Goal: Find specific page/section: Find specific page/section

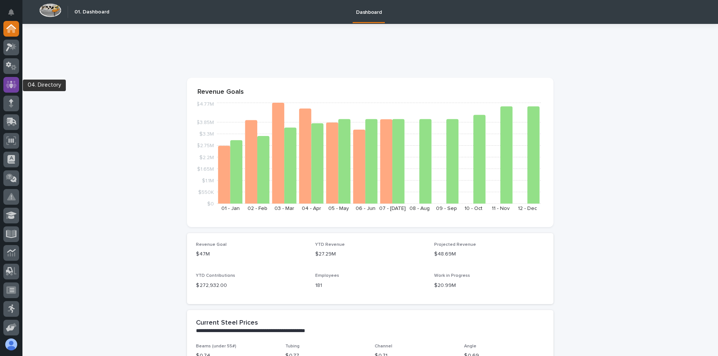
click at [15, 81] on icon at bounding box center [11, 84] width 11 height 9
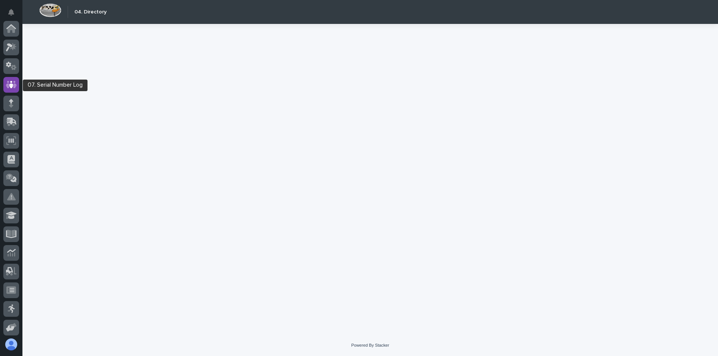
scroll to position [56, 0]
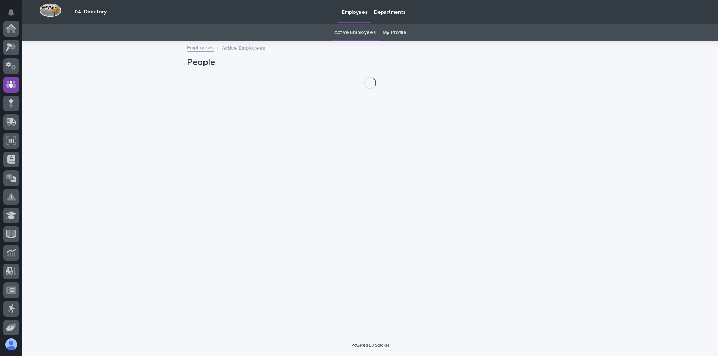
scroll to position [56, 0]
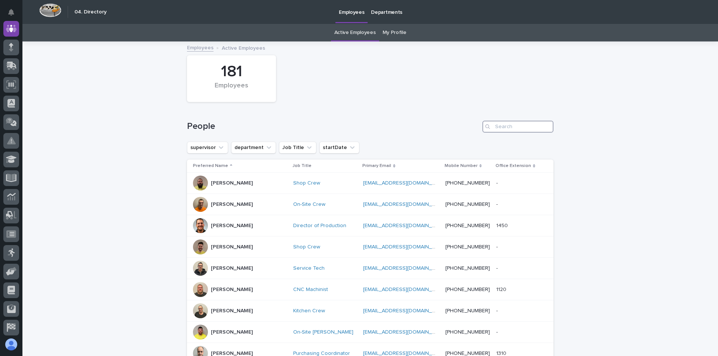
click at [494, 129] on input "Search" at bounding box center [517, 127] width 71 height 12
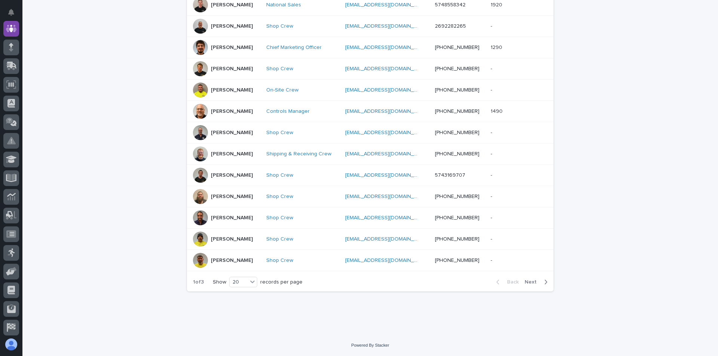
scroll to position [39, 0]
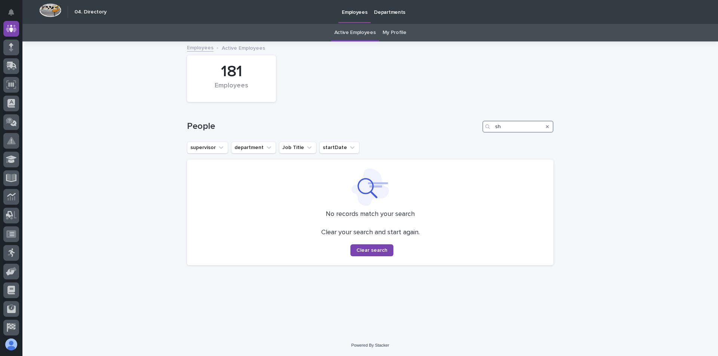
type input "s"
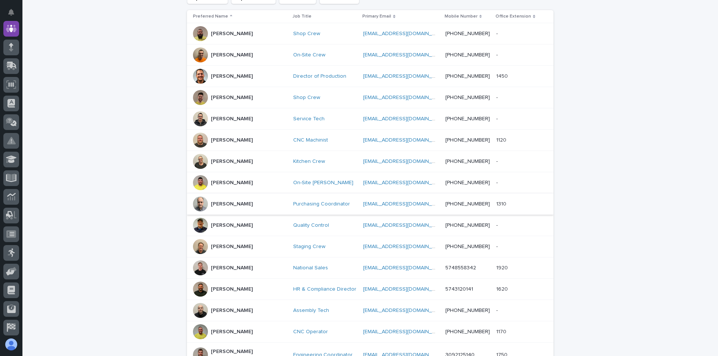
scroll to position [299, 0]
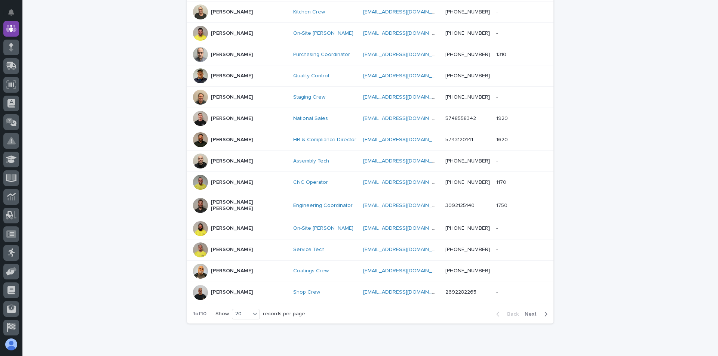
click at [528, 312] on span "Next" at bounding box center [532, 314] width 16 height 5
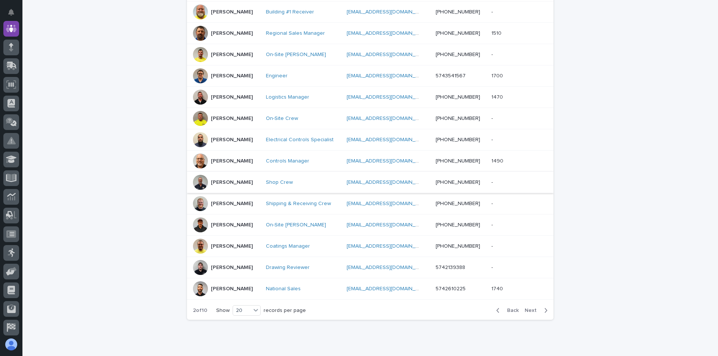
scroll to position [327, 0]
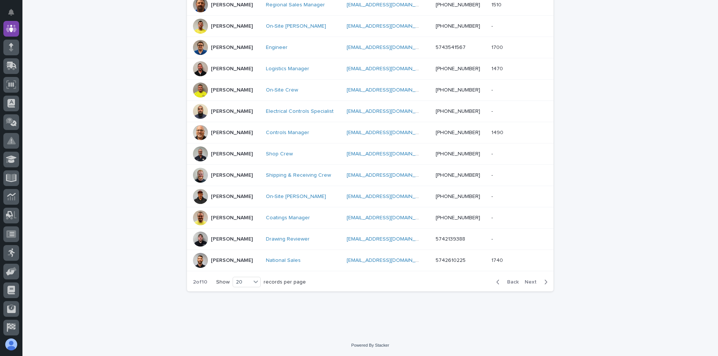
click at [527, 283] on span "Next" at bounding box center [532, 282] width 16 height 5
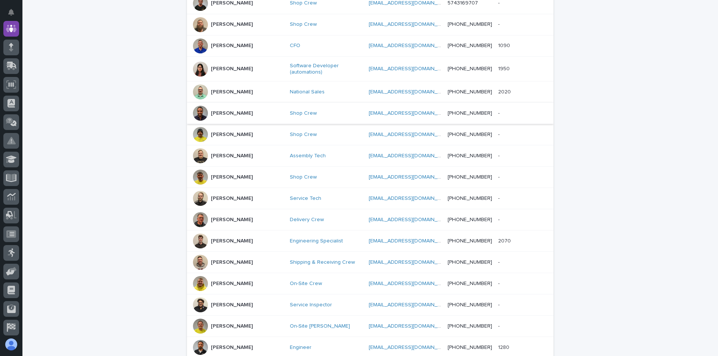
scroll to position [331, 0]
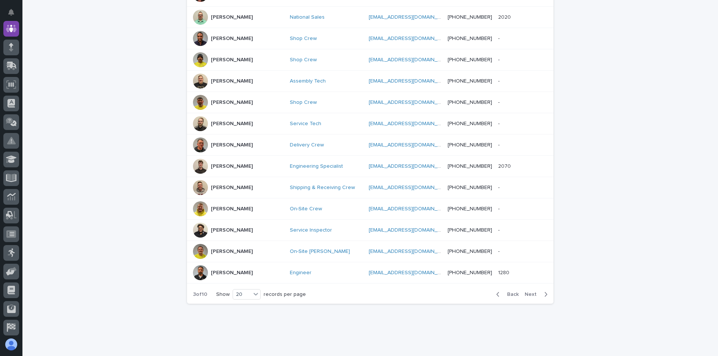
click at [526, 291] on button "Next" at bounding box center [538, 294] width 32 height 7
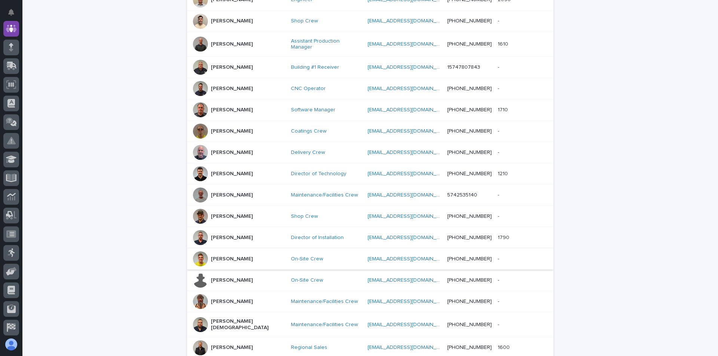
scroll to position [327, 0]
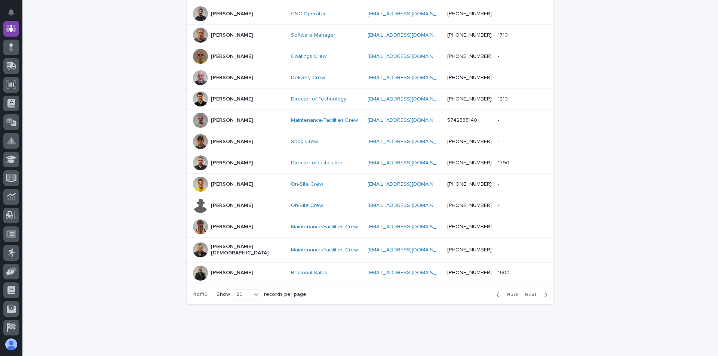
click at [532, 292] on span "Next" at bounding box center [532, 294] width 16 height 5
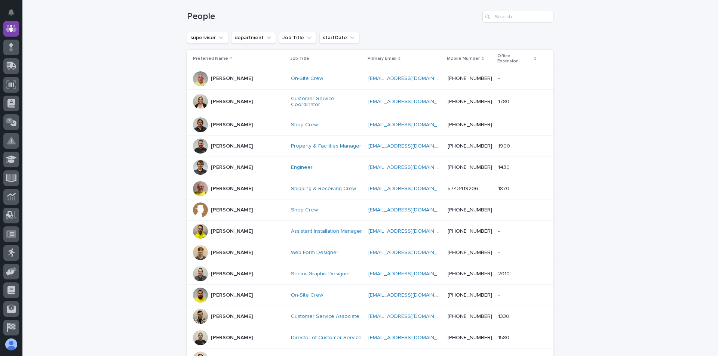
scroll to position [103, 0]
